Goal: Register for event/course: Register for event/course

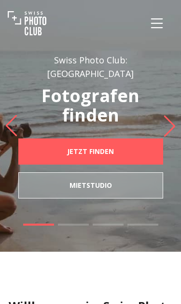
click at [155, 25] on icon "Menu" at bounding box center [156, 23] width 17 height 17
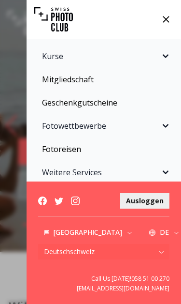
click at [165, 21] on icon at bounding box center [166, 19] width 15 height 15
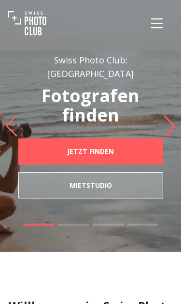
click at [156, 28] on icon "Menu" at bounding box center [157, 23] width 12 height 10
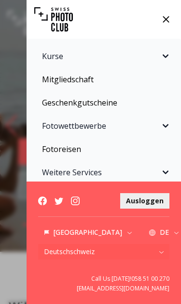
click at [166, 57] on icon "Sidebar" at bounding box center [166, 55] width 6 height 3
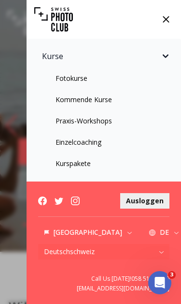
click at [61, 80] on link "Fotokurse" at bounding box center [103, 78] width 143 height 17
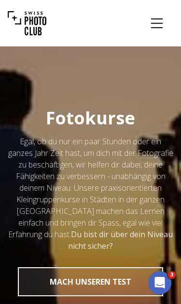
click at [164, 26] on icon "Menu" at bounding box center [156, 23] width 17 height 17
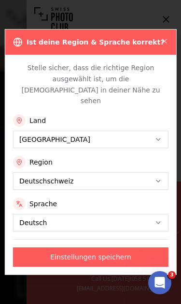
click at [79, 250] on button "Einstellungen speichern" at bounding box center [91, 256] width 156 height 19
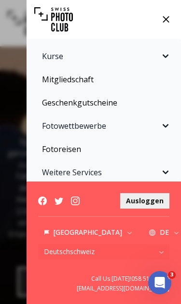
click at [166, 58] on icon "Sidebar" at bounding box center [166, 56] width 12 height 12
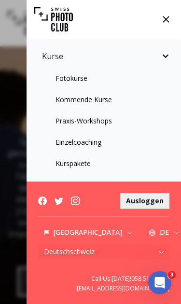
click at [84, 122] on link "Praxis-Workshops" at bounding box center [103, 120] width 143 height 17
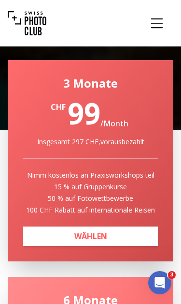
scroll to position [4605, 0]
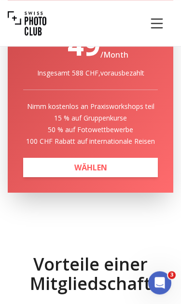
scroll to position [9070, 0]
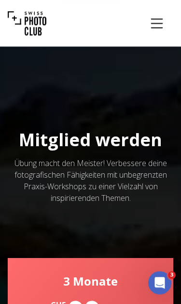
scroll to position [8549, 0]
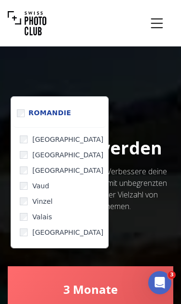
click at [17, 102] on label "Romandie" at bounding box center [59, 113] width 93 height 29
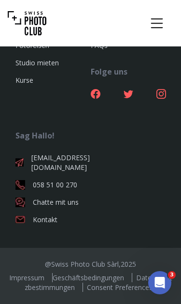
scroll to position [2934, 0]
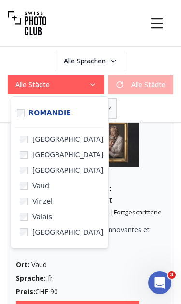
click at [24, 244] on p "Expérimentez des méthodes innovantes et créative en portrait." at bounding box center [90, 234] width 149 height 19
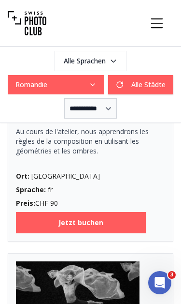
click at [15, 85] on button "Romandie" at bounding box center [56, 84] width 97 height 19
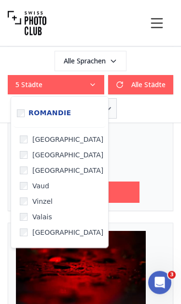
click at [21, 88] on button "5 Städte" at bounding box center [56, 84] width 97 height 19
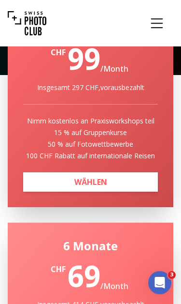
scroll to position [3712, 0]
